Goal: Information Seeking & Learning: Find specific fact

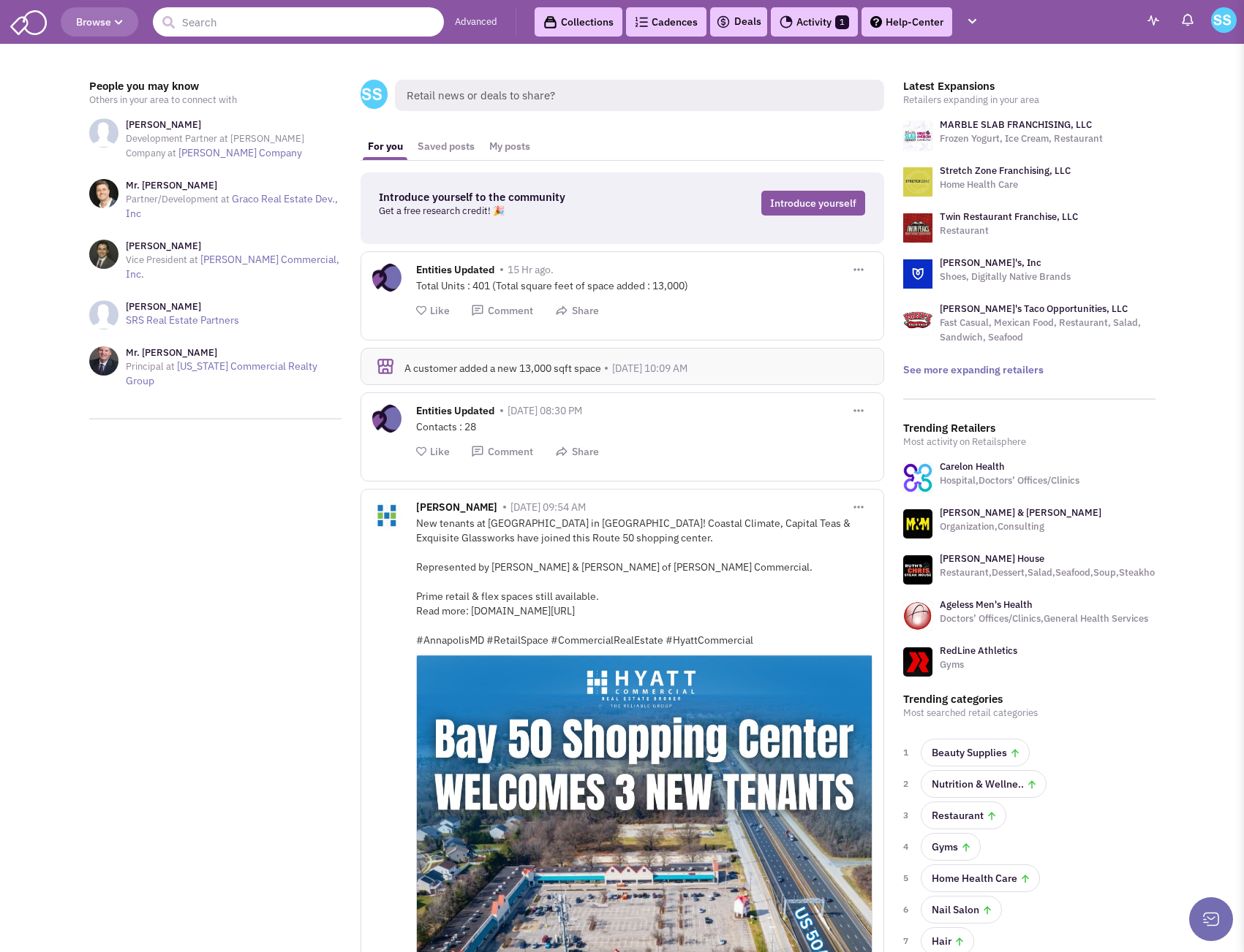
click at [196, 20] on input "text" at bounding box center [298, 21] width 291 height 29
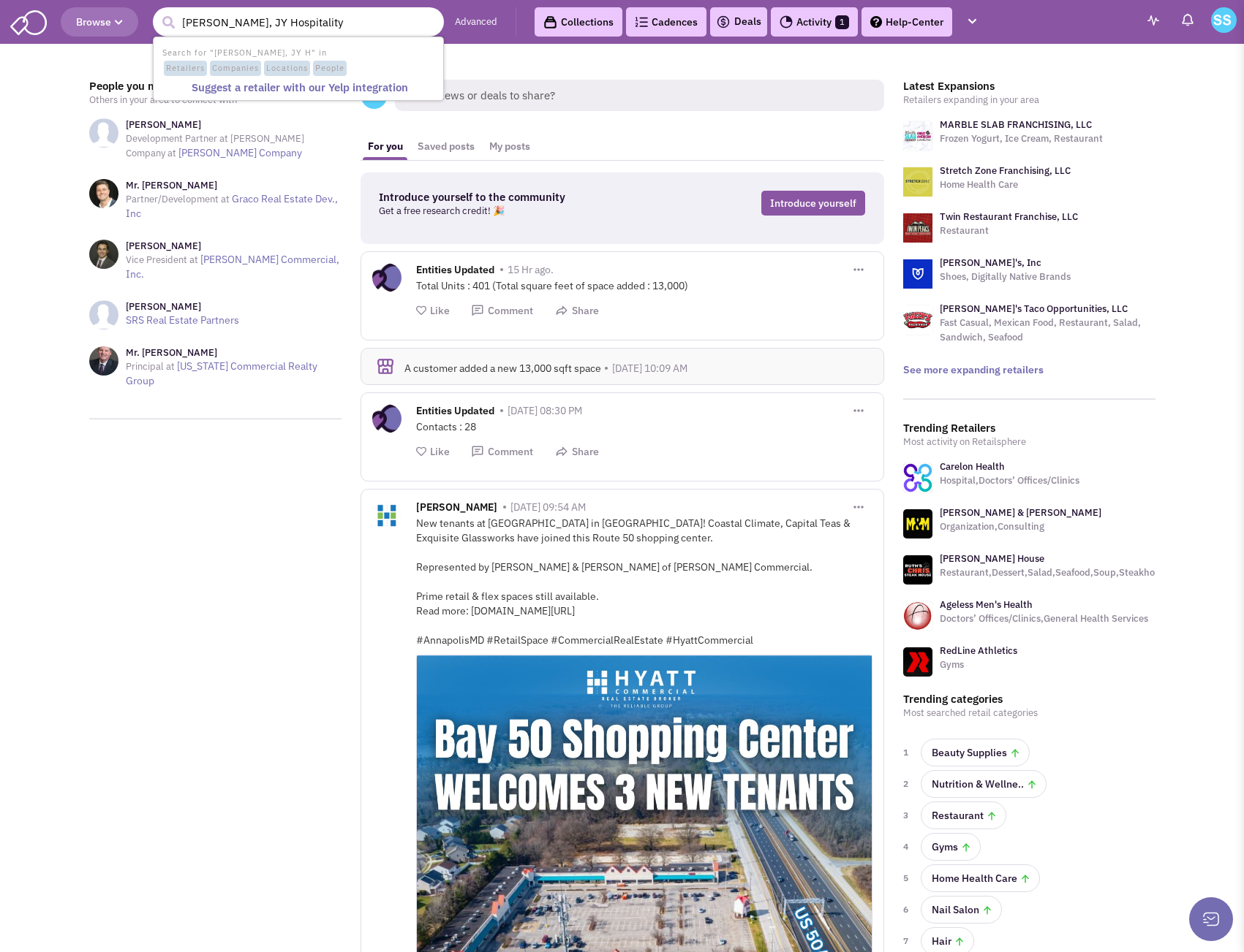
type input "John Kim, JY Hospitality"
click at [157, 11] on button "submit" at bounding box center [167, 22] width 22 height 22
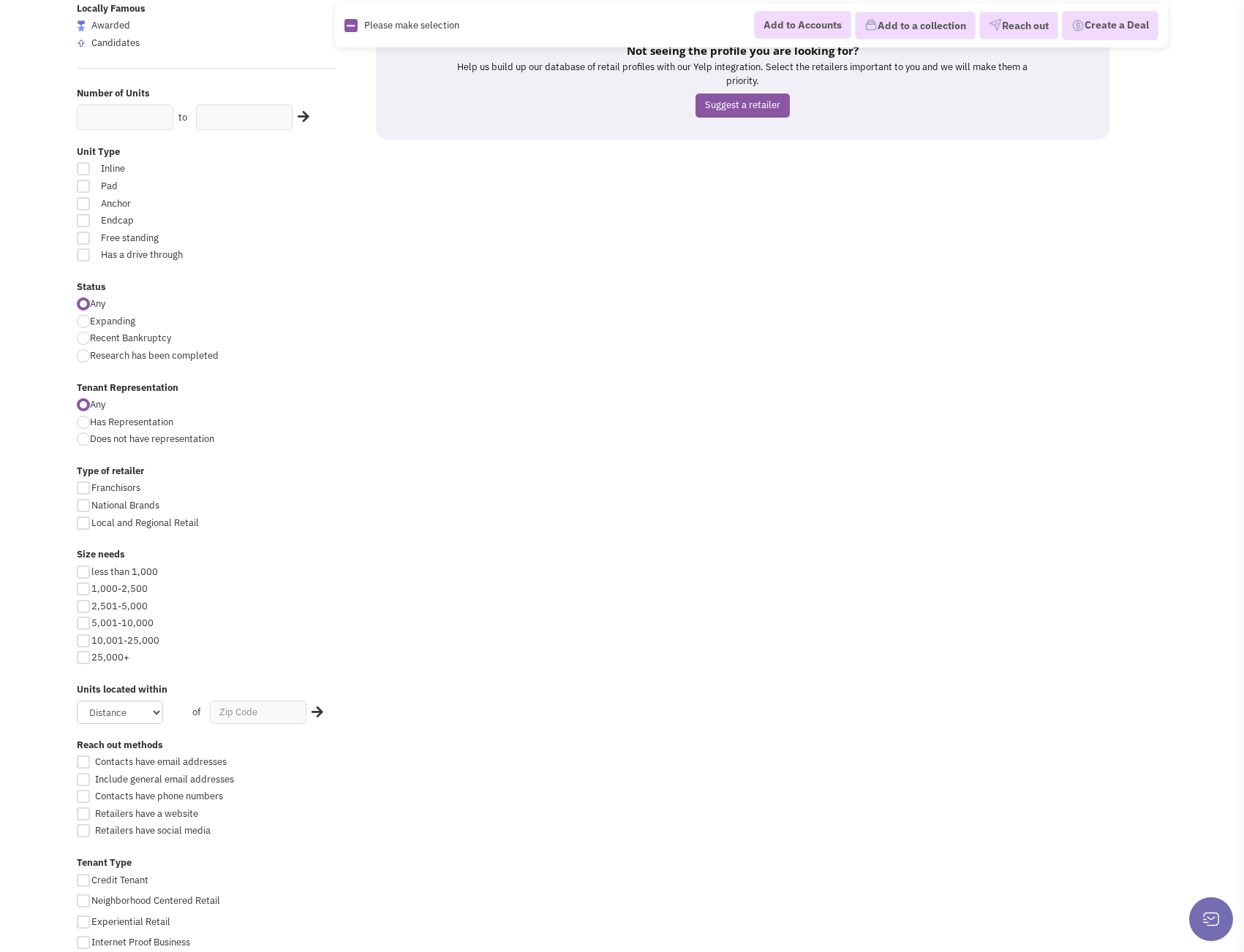
scroll to position [219, 0]
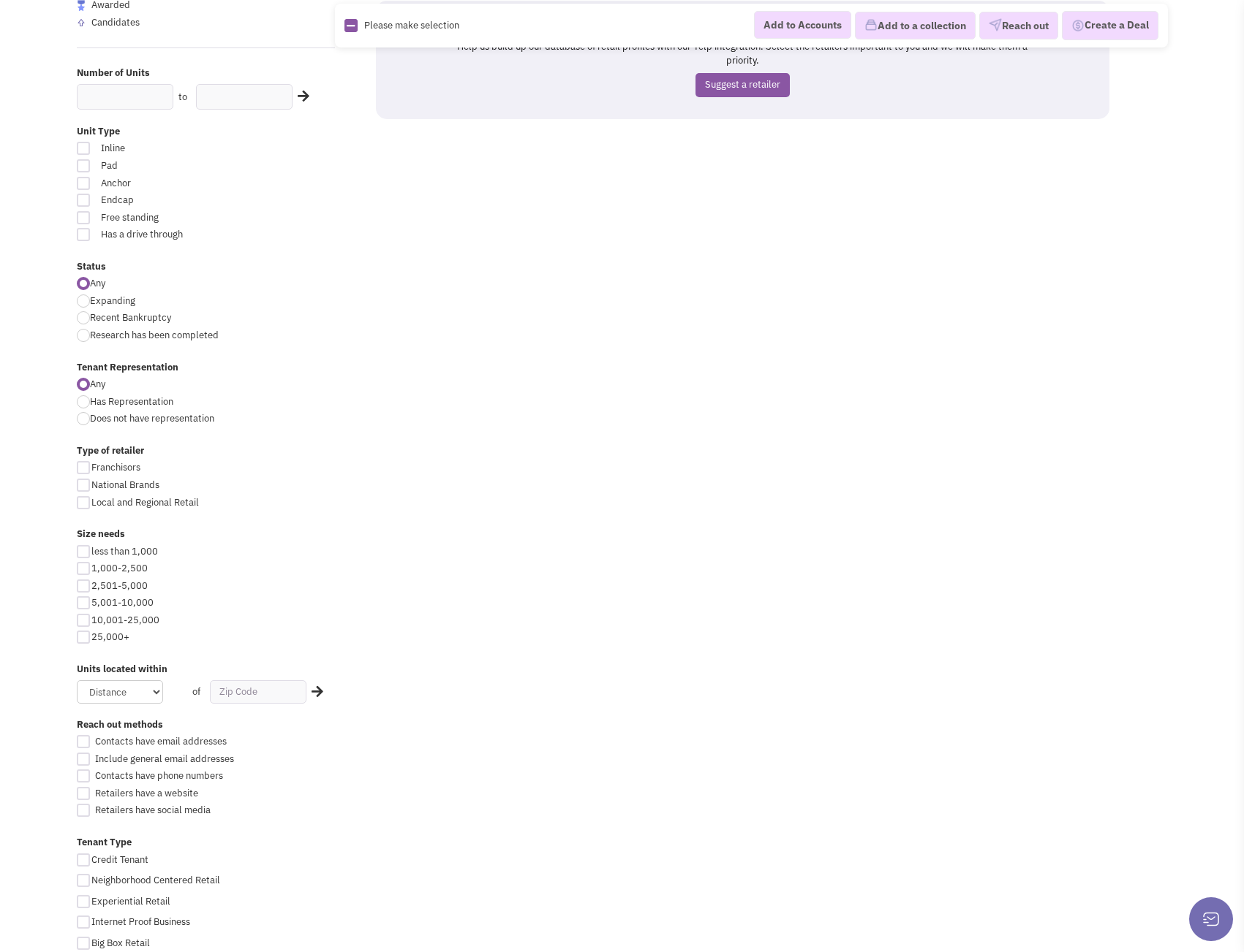
click at [79, 404] on div at bounding box center [83, 402] width 13 height 13
click at [90, 404] on input "Has Representation" at bounding box center [94, 402] width 10 height 10
radio input "true"
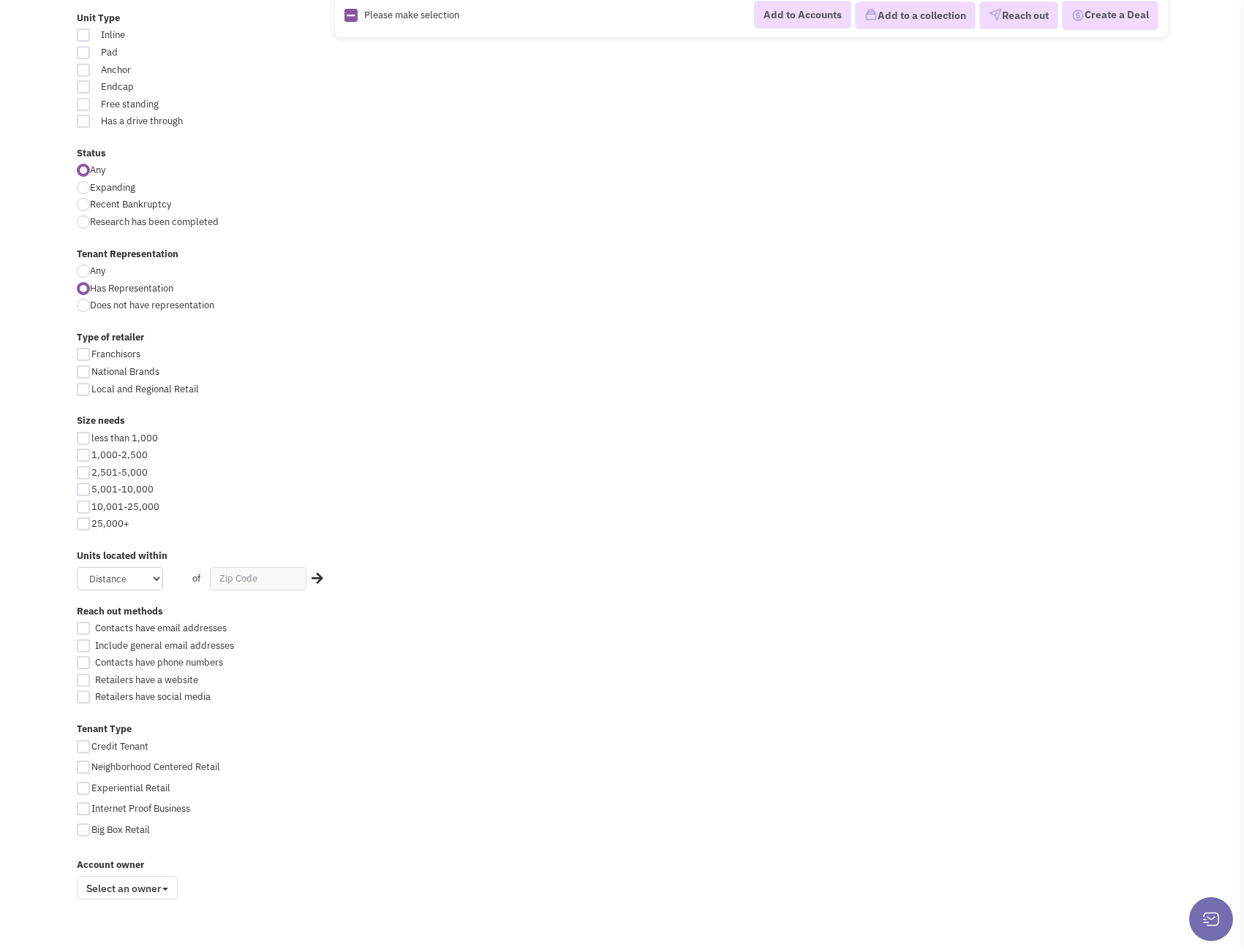
scroll to position [355, 0]
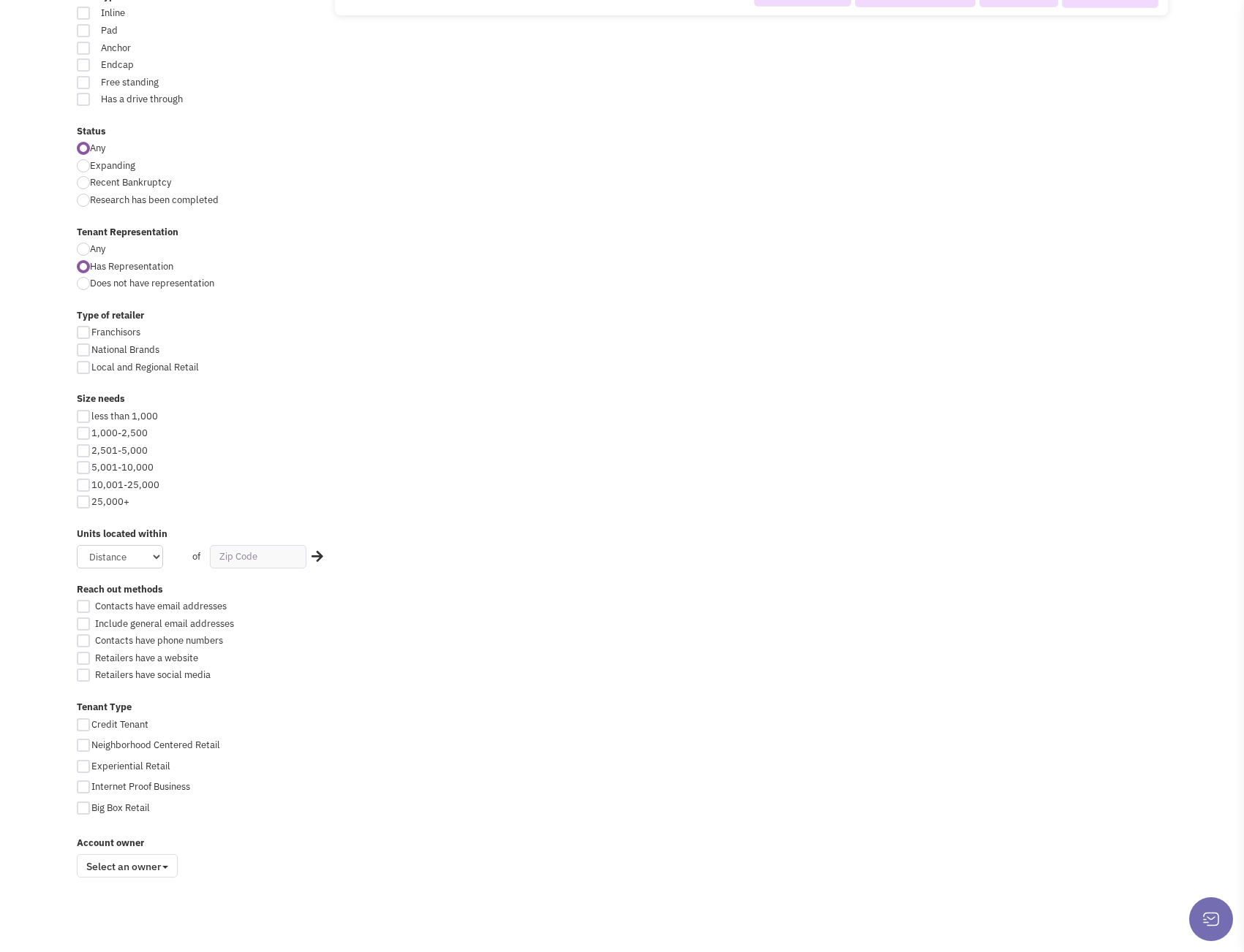
click at [84, 625] on div at bounding box center [83, 624] width 13 height 13
click at [92, 625] on input "Include general email addresses" at bounding box center [96, 625] width 10 height 10
checkbox input "true"
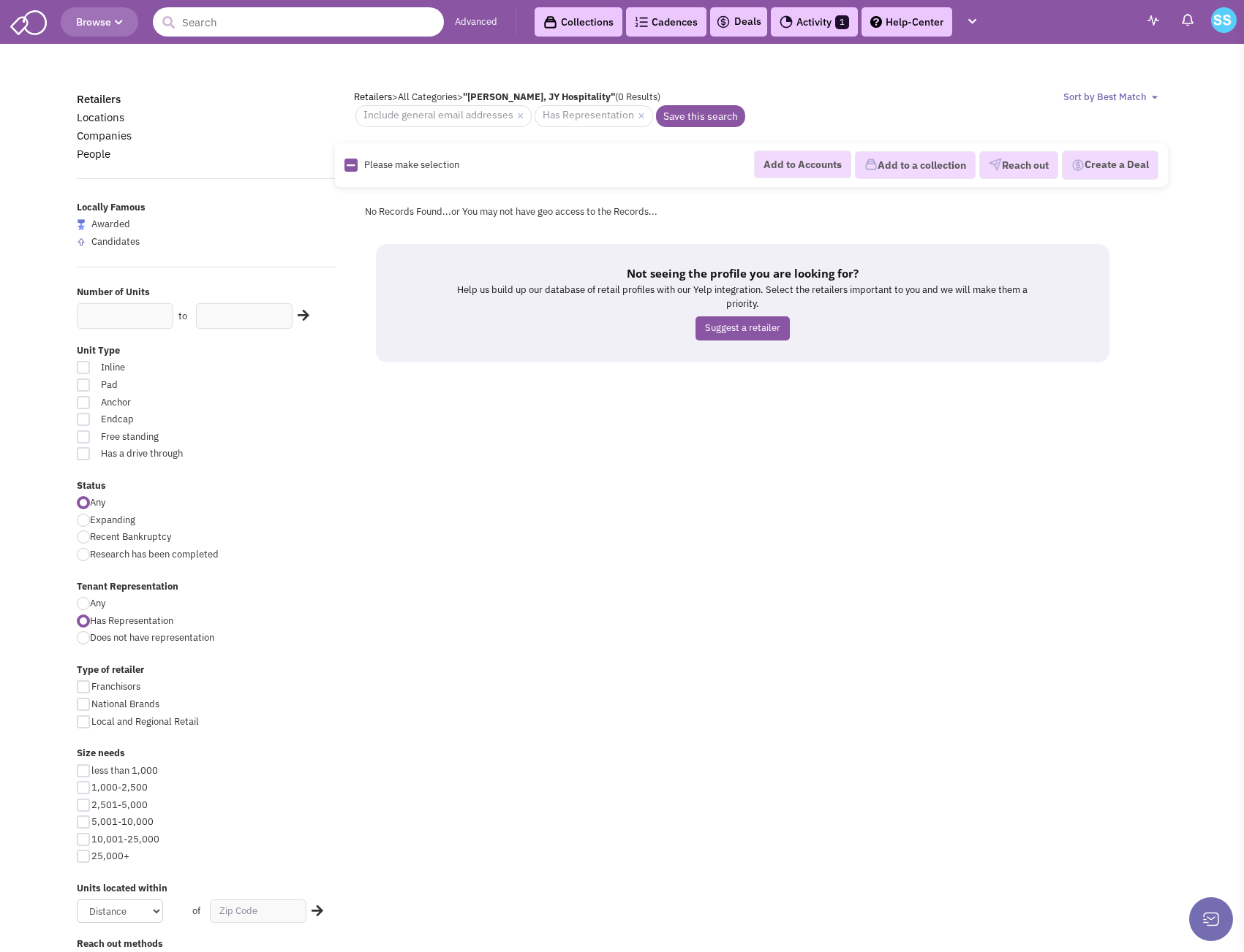
click at [191, 21] on input "text" at bounding box center [298, 21] width 291 height 29
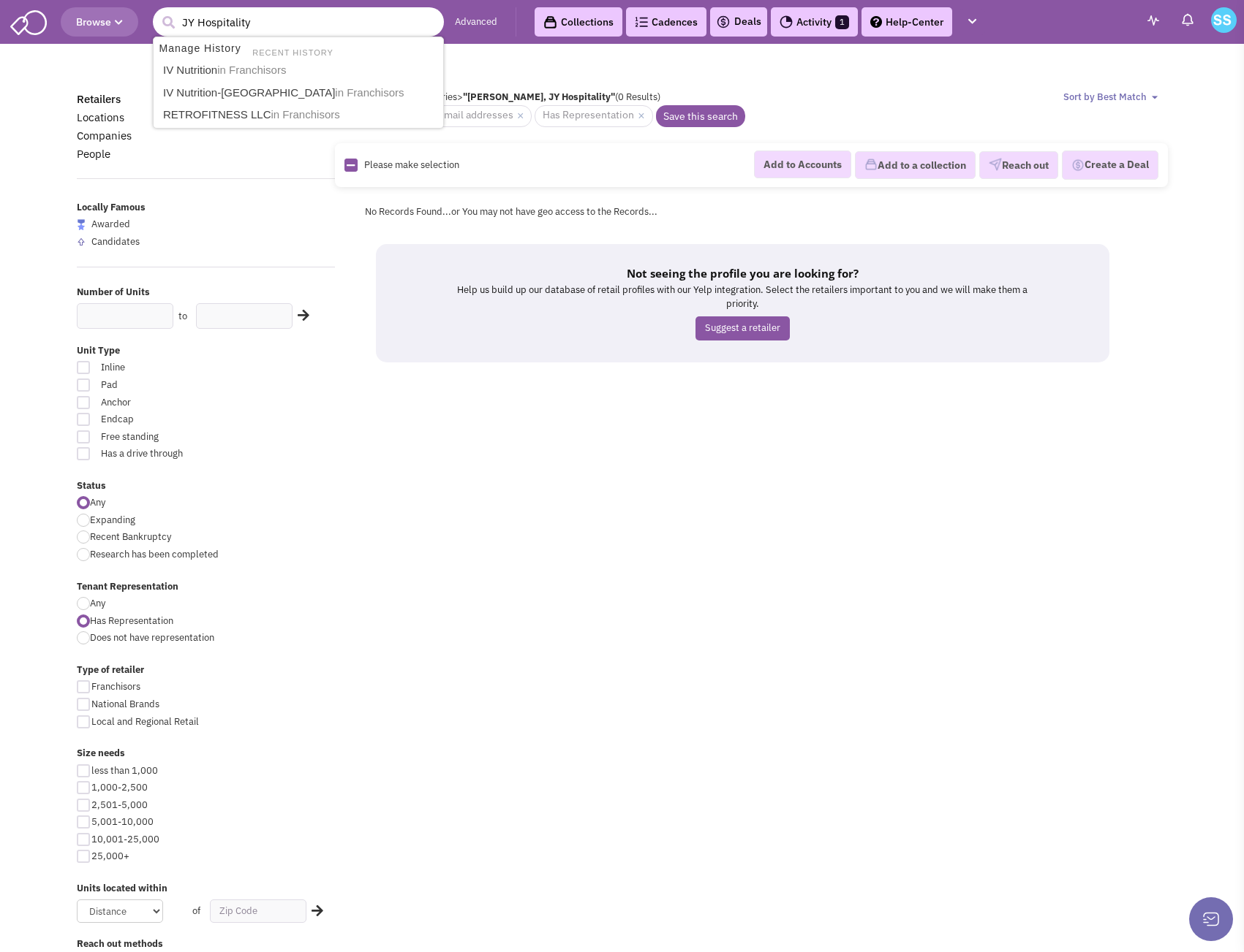
type input "JY Hospitality"
click at [157, 11] on button "submit" at bounding box center [167, 22] width 22 height 22
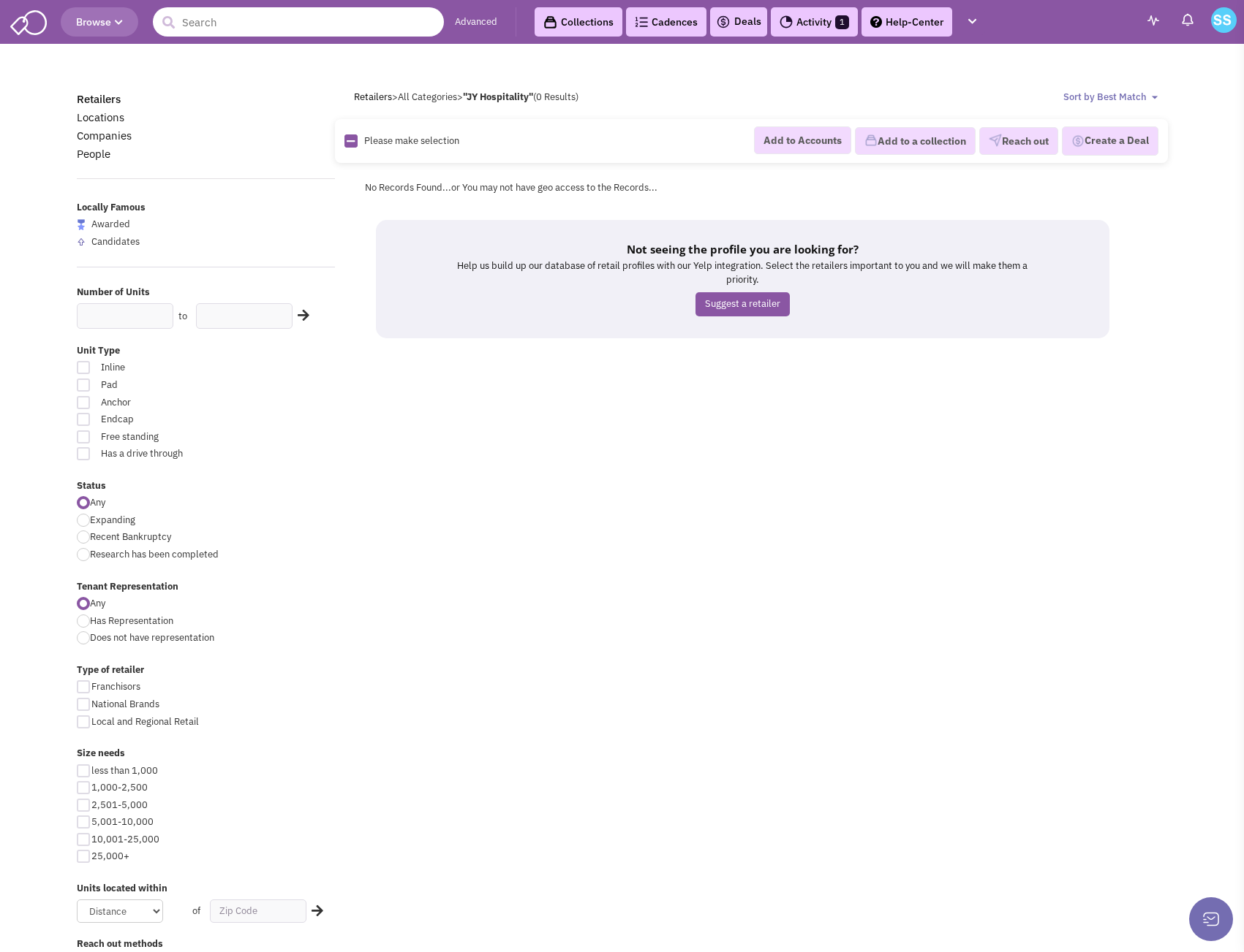
click at [210, 32] on input "text" at bounding box center [298, 21] width 291 height 29
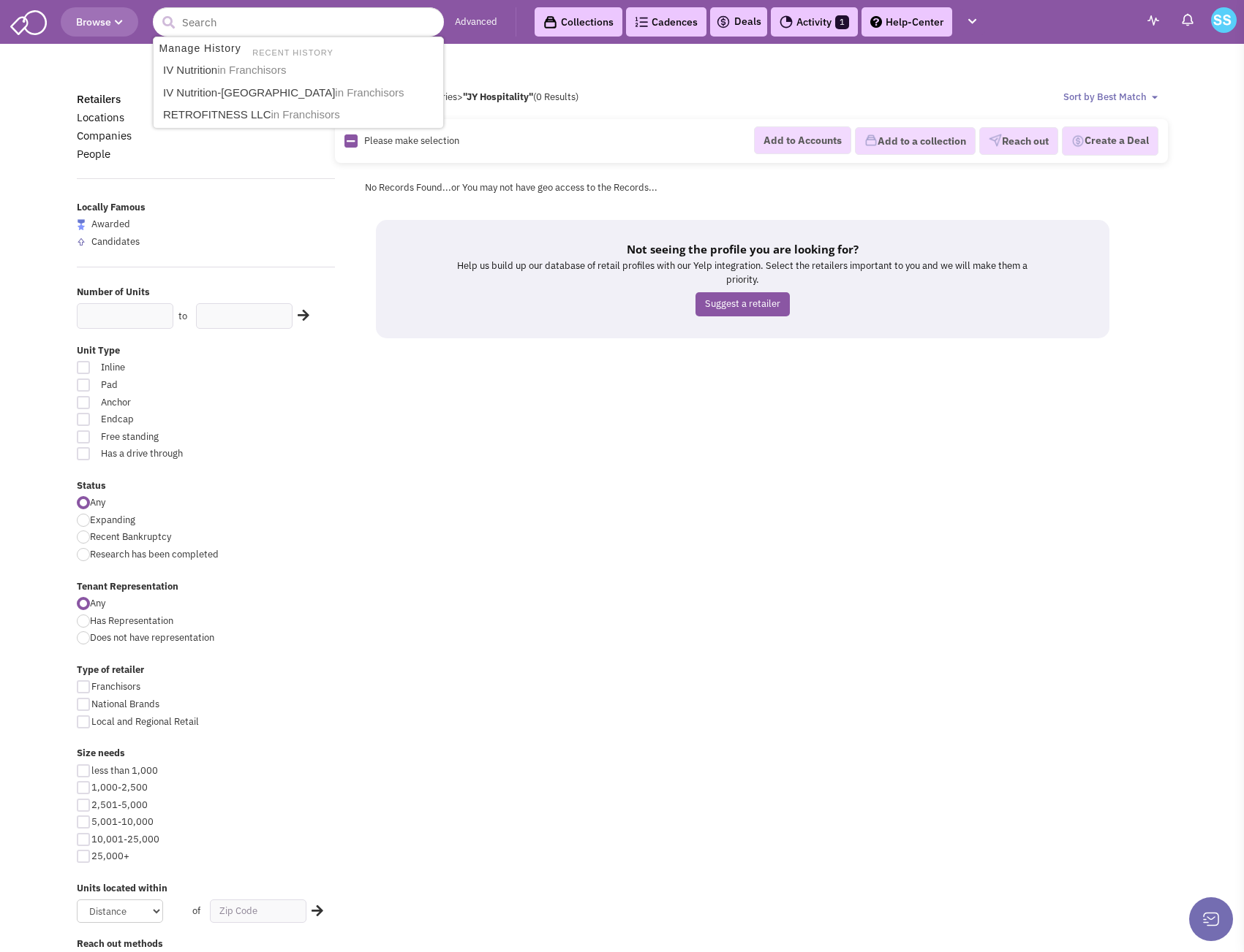
click at [327, 243] on label "Candidates" at bounding box center [206, 242] width 259 height 14
click at [97, 243] on input "Candidates" at bounding box center [93, 243] width 10 height 10
checkbox input "true"
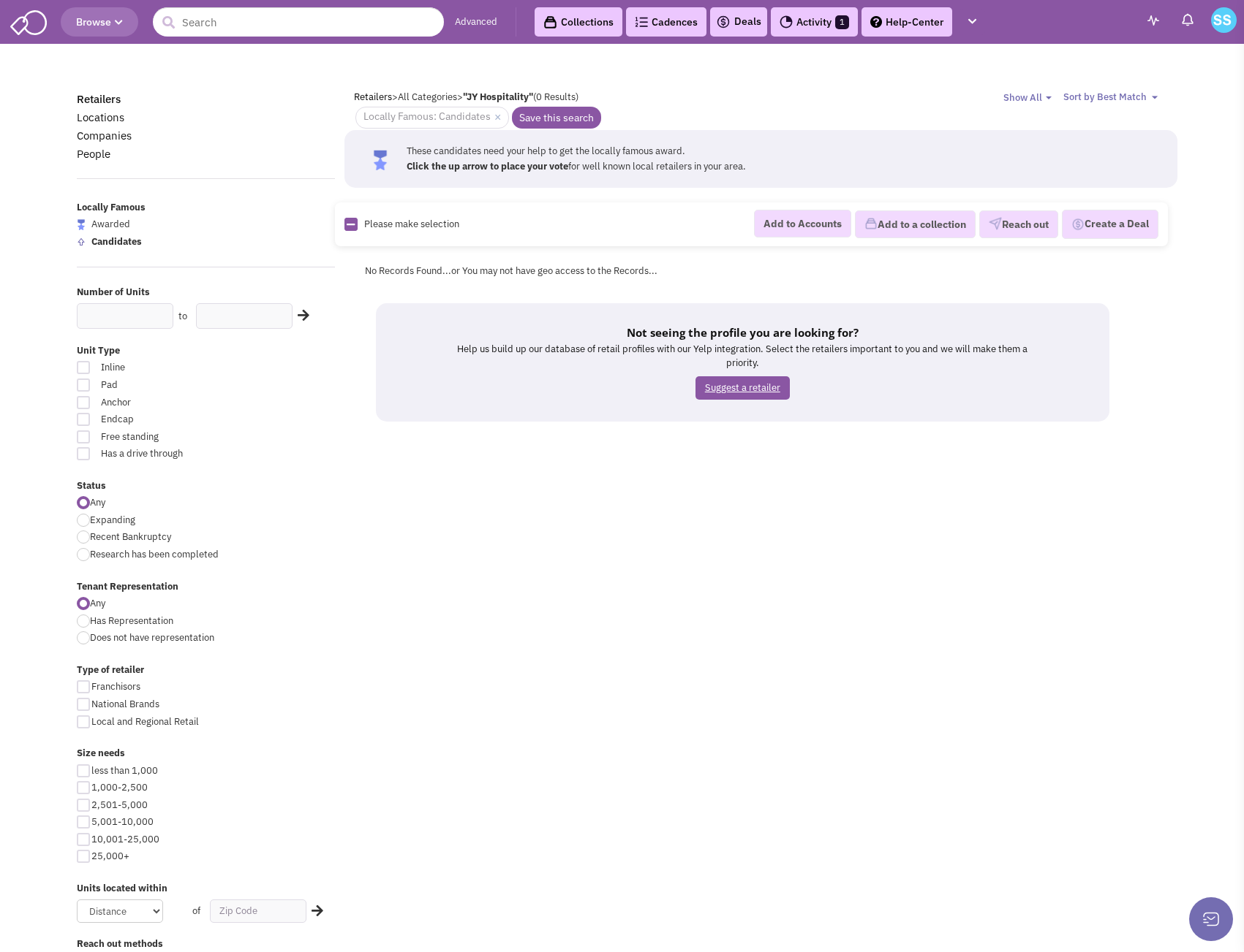
click at [736, 387] on link "Suggest a retailer" at bounding box center [742, 387] width 94 height 24
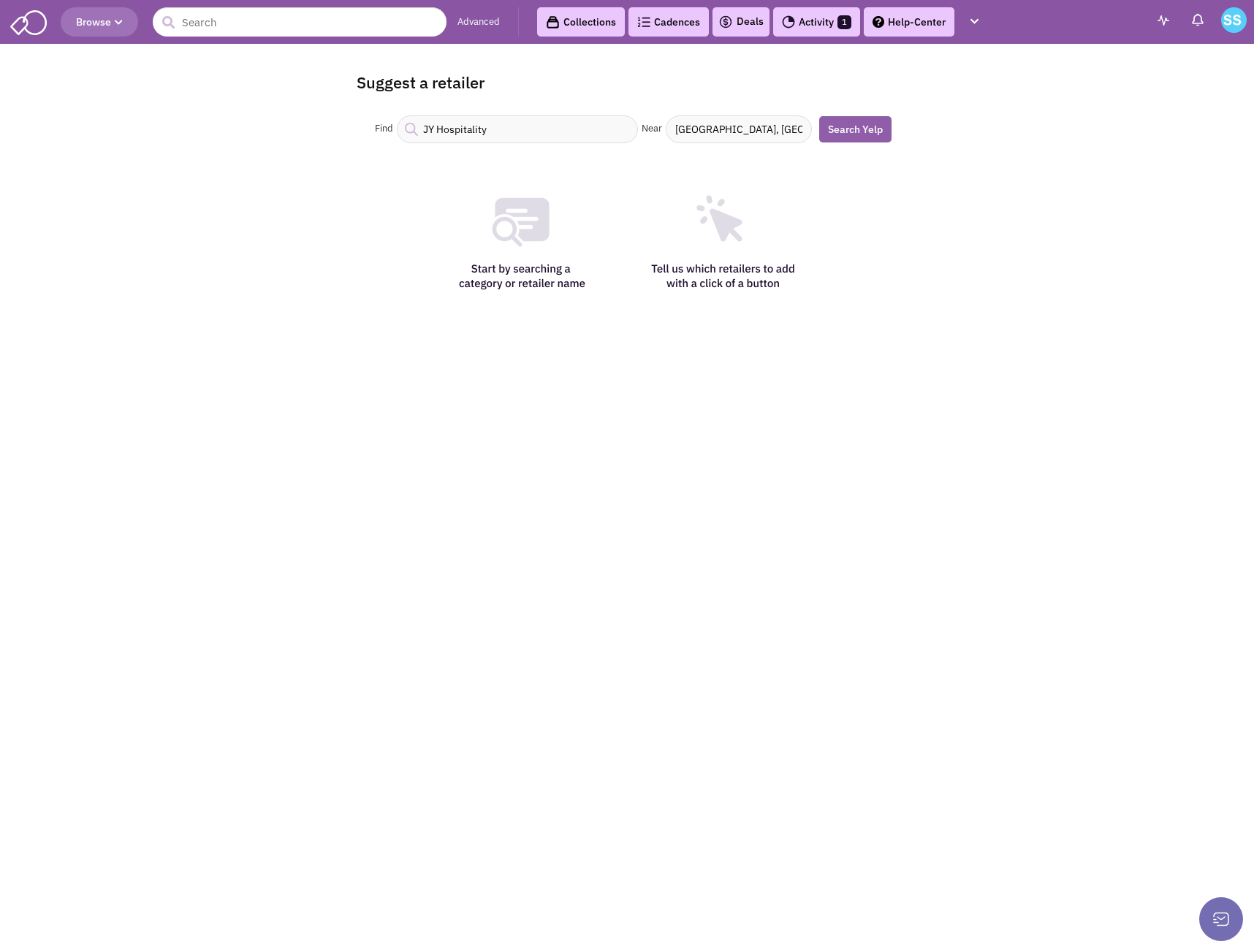
click at [852, 133] on link "Search Yelp" at bounding box center [855, 129] width 72 height 26
click at [487, 20] on link "Advanced" at bounding box center [479, 22] width 42 height 14
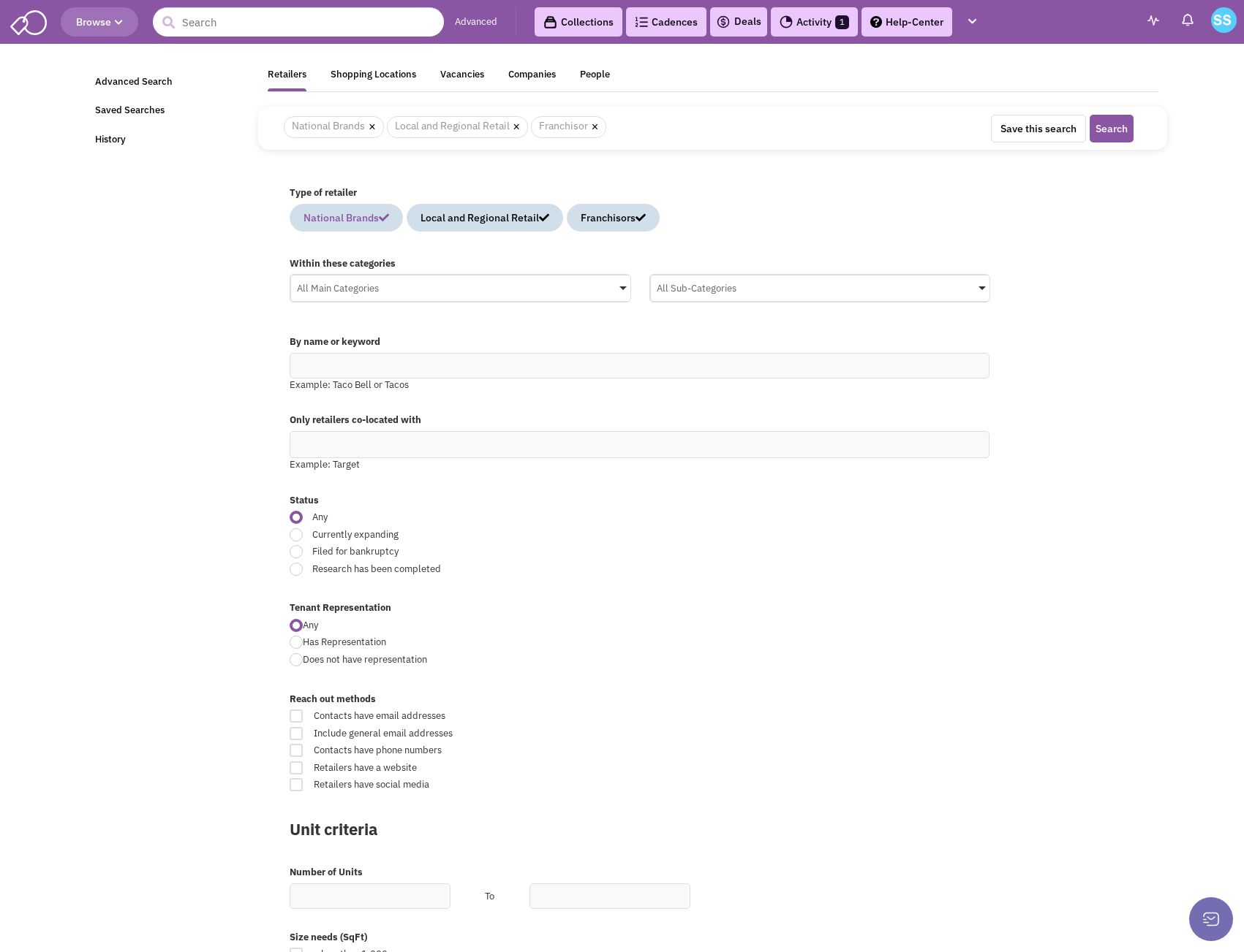
click at [389, 219] on icon at bounding box center [384, 218] width 11 height 11
click at [635, 213] on icon at bounding box center [631, 218] width 11 height 11
click at [315, 282] on div "All Main Categories" at bounding box center [460, 286] width 339 height 22
click at [0, 0] on input "All Main Categories No results found Main Category Select All Auto Beauty Healt…" at bounding box center [0, 0] width 0 height 0
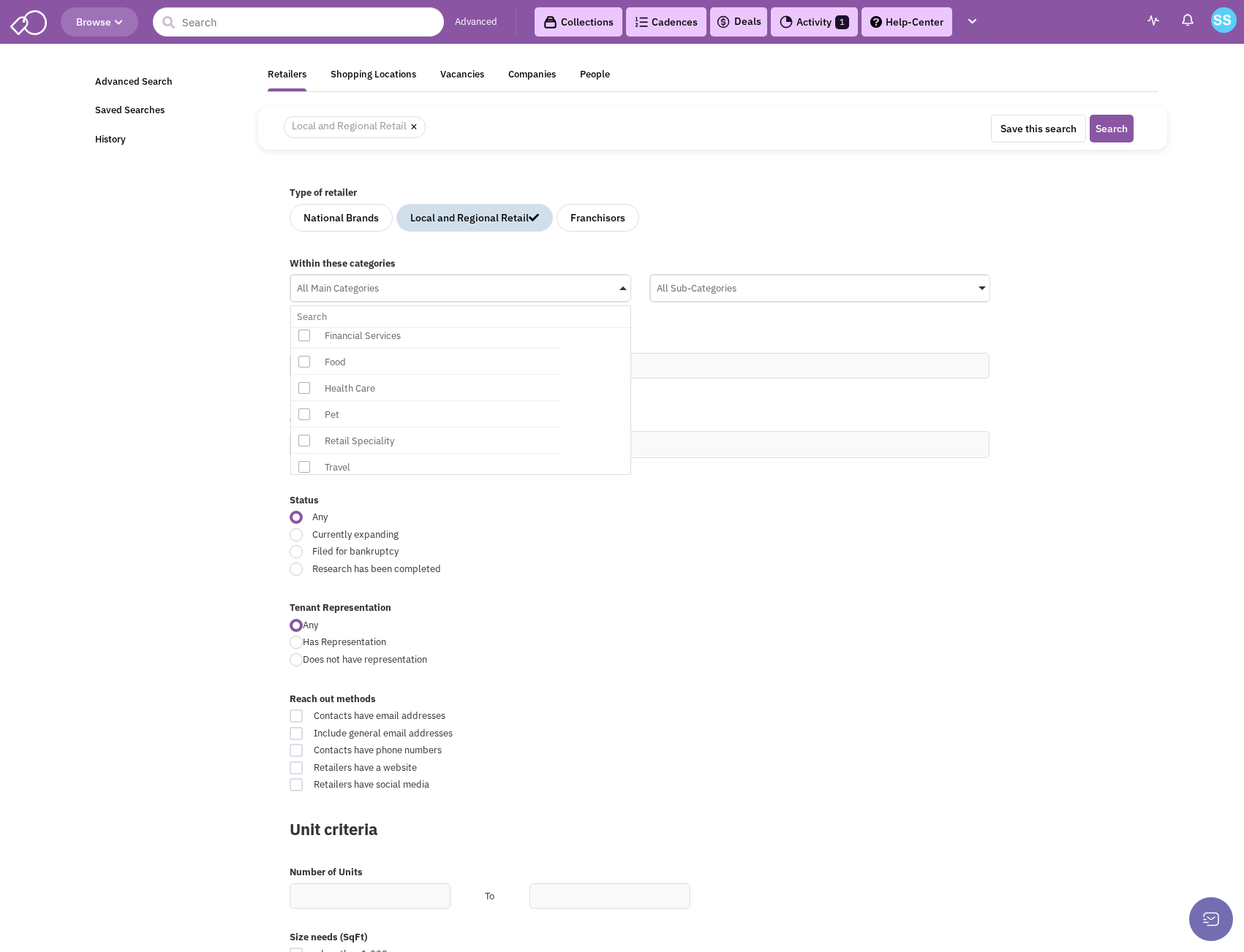
scroll to position [321, 0]
click at [305, 433] on icon at bounding box center [304, 434] width 11 height 11
click at [305, 328] on input "All Main Categories No results found Main Category Select All Auto Beauty Healt…" at bounding box center [461, 317] width 328 height 21
click at [714, 290] on div "All Sub-Categories" at bounding box center [820, 286] width 339 height 22
click at [0, 0] on input "All Sub-Categories No results found Sub Category Select All Appliance Store Art…" at bounding box center [0, 0] width 0 height 0
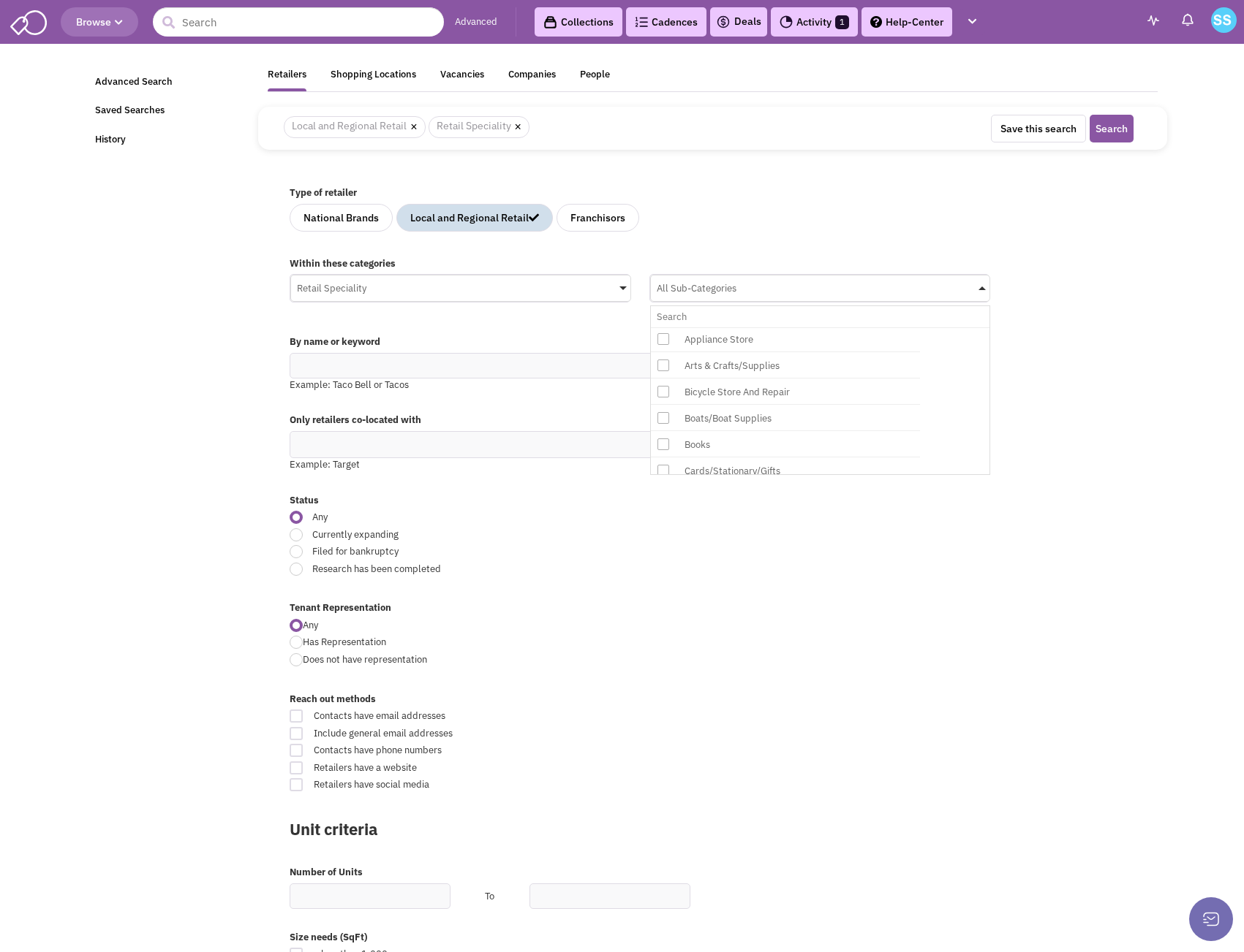
scroll to position [0, 0]
click at [679, 525] on div "Any" at bounding box center [630, 520] width 700 height 18
click at [208, 24] on input "text" at bounding box center [298, 21] width 291 height 29
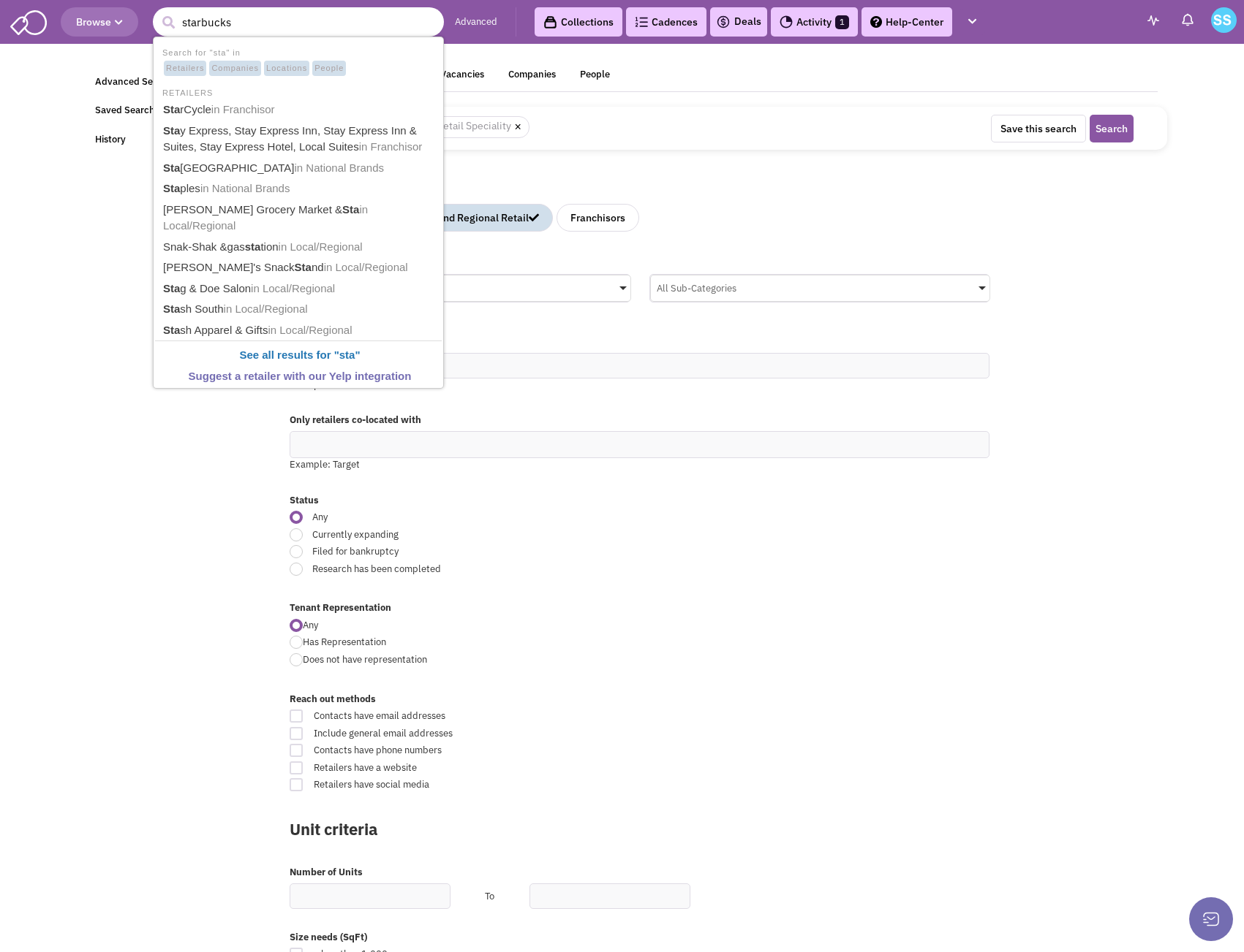
type input "starbucks"
click at [157, 11] on button "submit" at bounding box center [167, 22] width 22 height 22
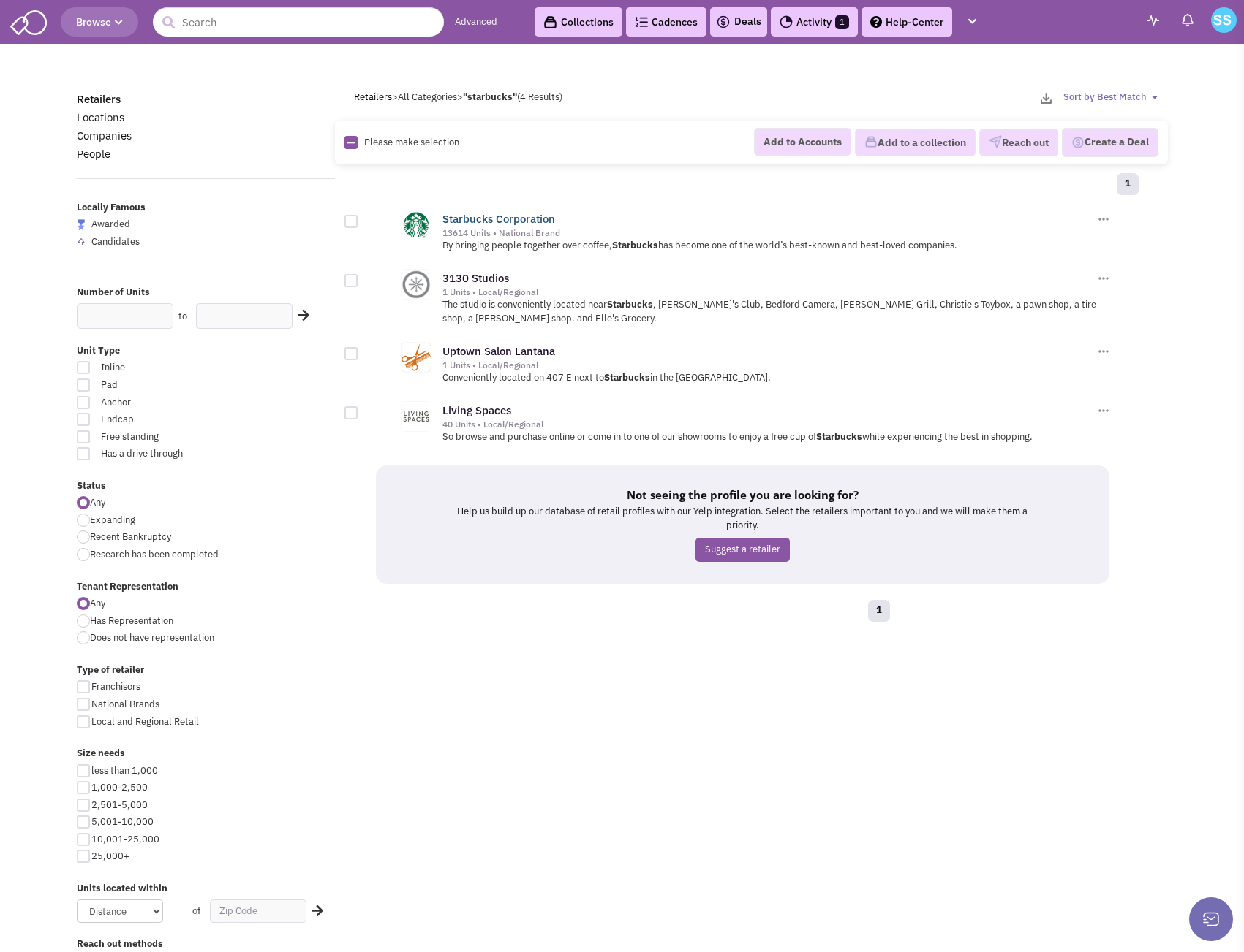
click at [474, 225] on link "Starbucks Corporation" at bounding box center [499, 219] width 113 height 14
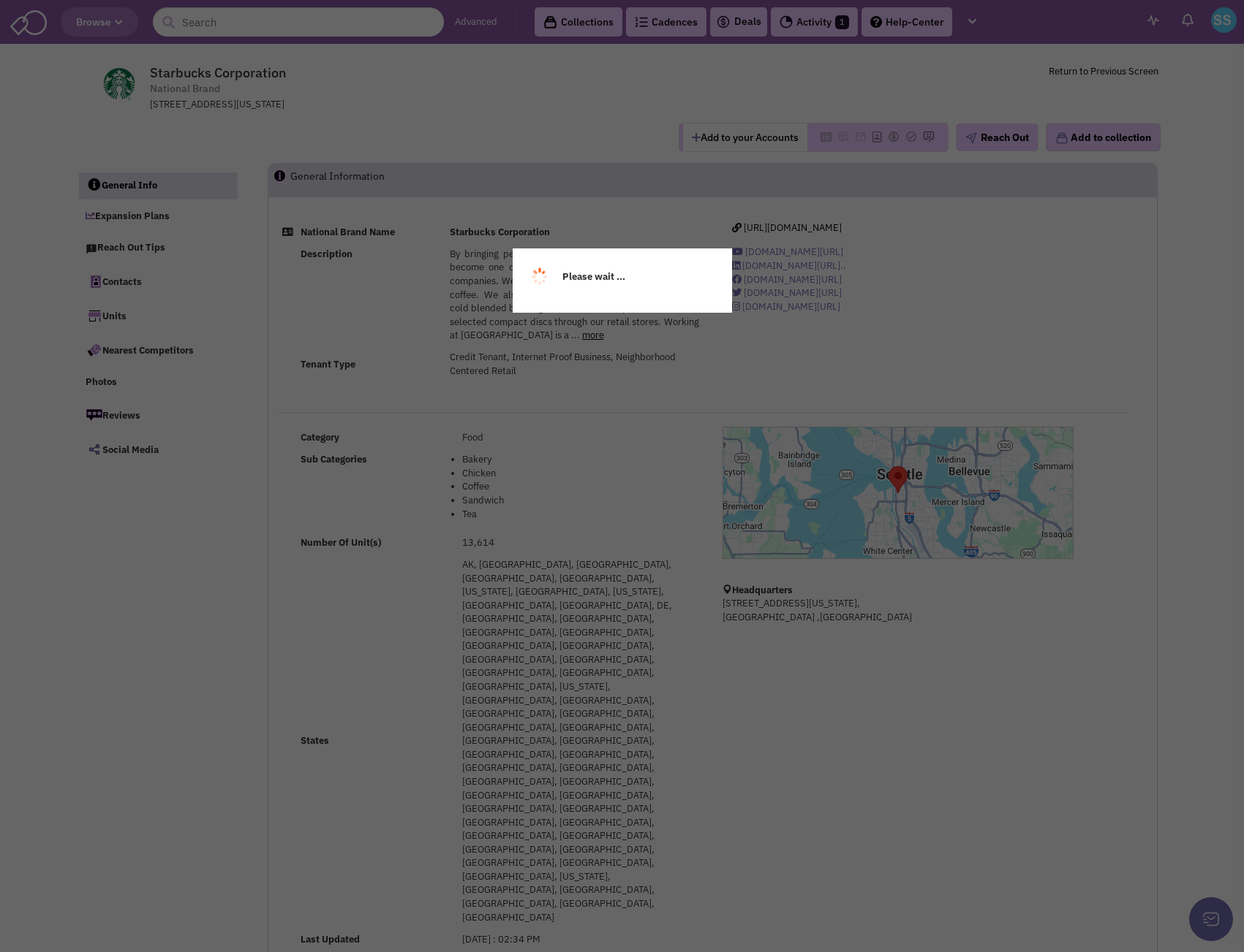
select select
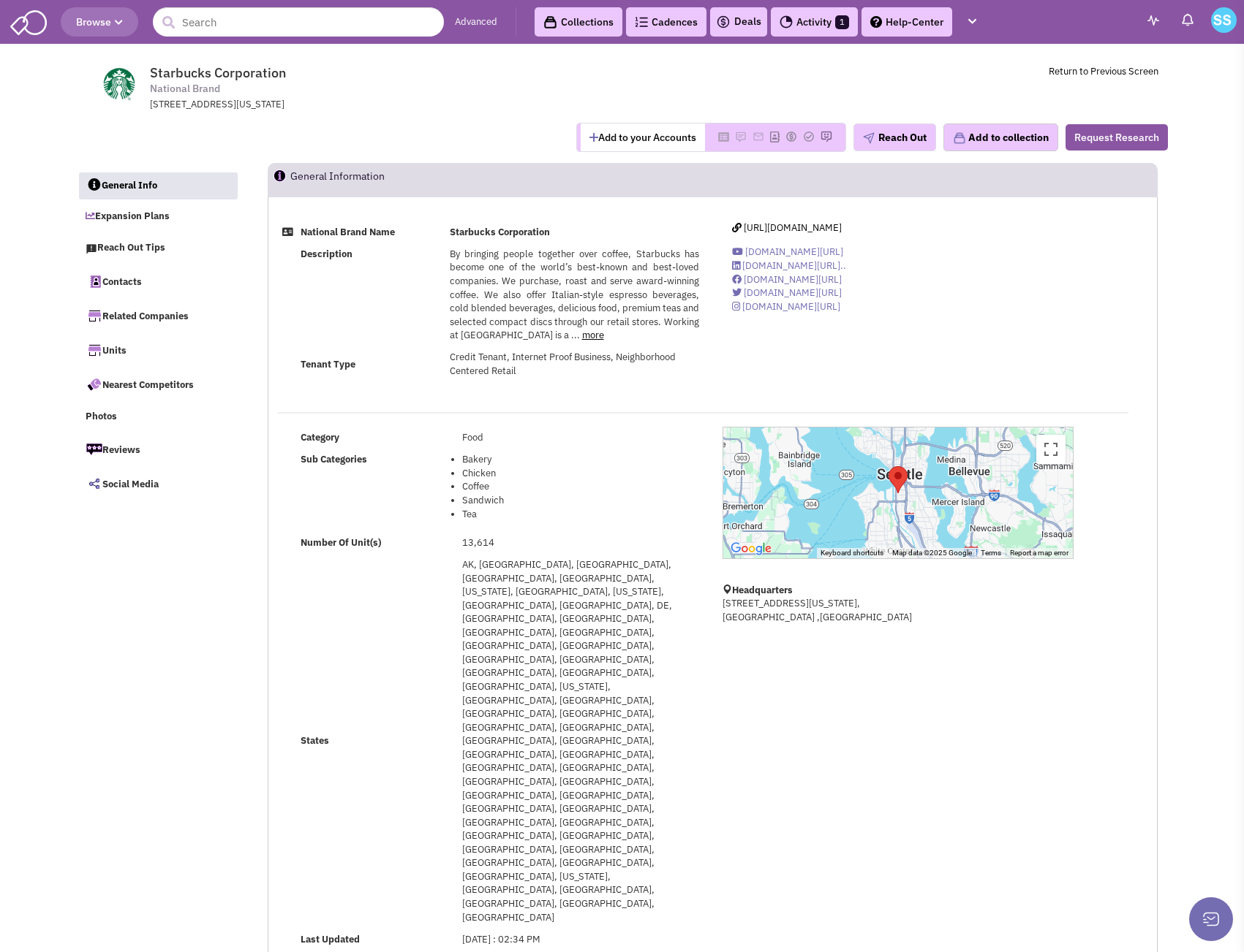
click at [214, 21] on input "text" at bounding box center [298, 21] width 291 height 29
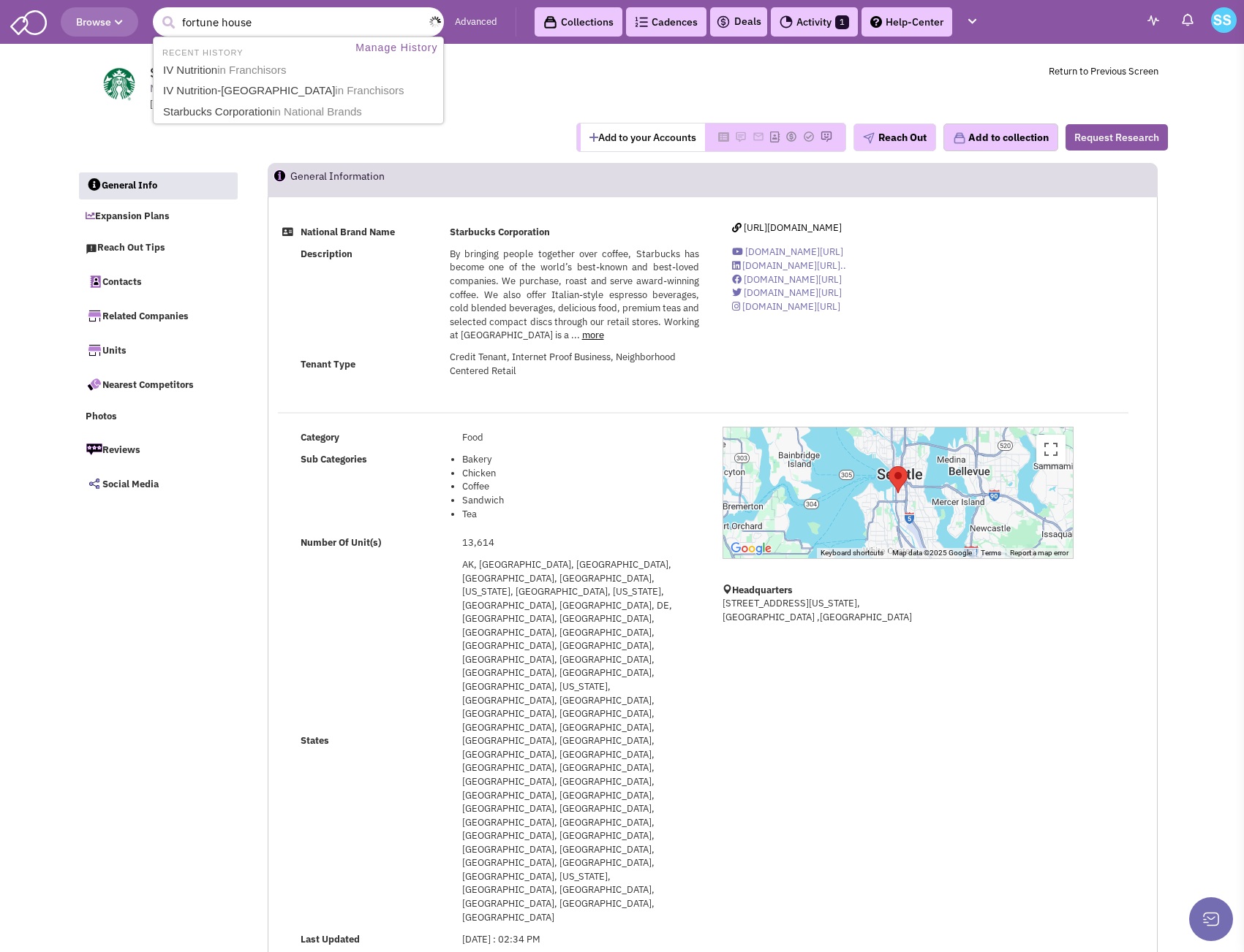
type input "fortune house"
click at [157, 11] on button "submit" at bounding box center [167, 22] width 22 height 22
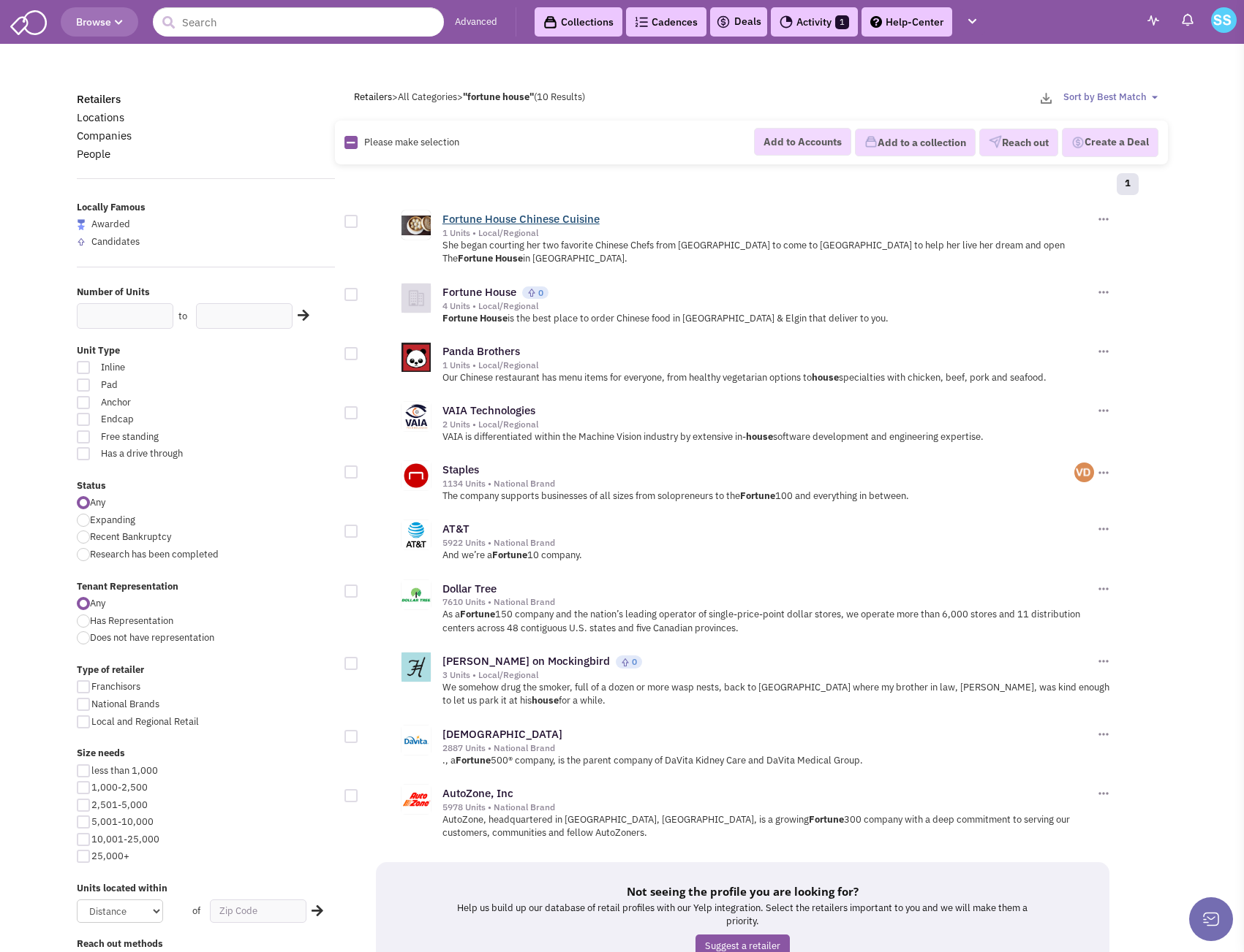
click at [470, 214] on link "Fortune House Chinese Cuisine" at bounding box center [521, 219] width 157 height 14
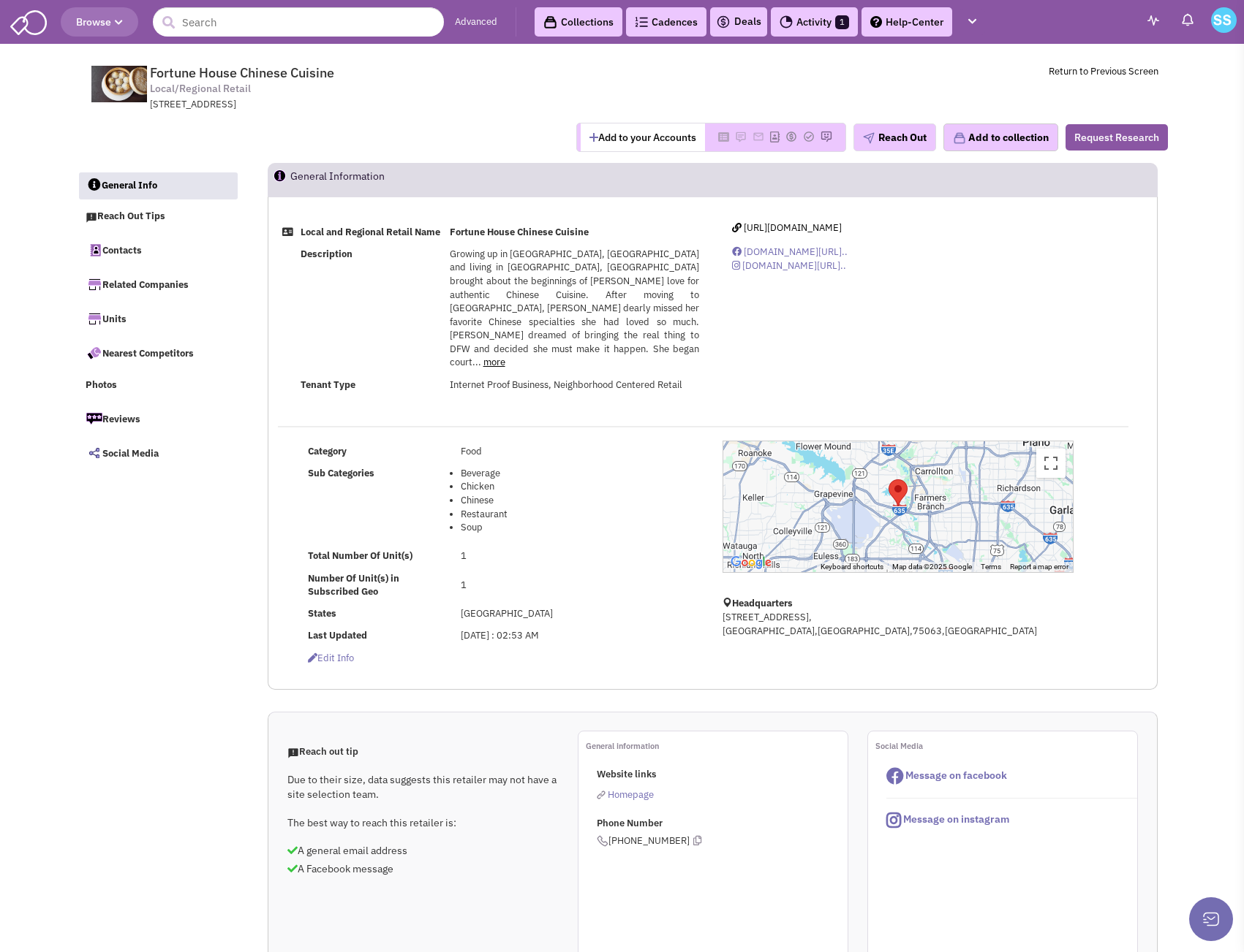
click at [629, 789] on span "Homepage" at bounding box center [631, 795] width 46 height 12
